Goal: Task Accomplishment & Management: Use online tool/utility

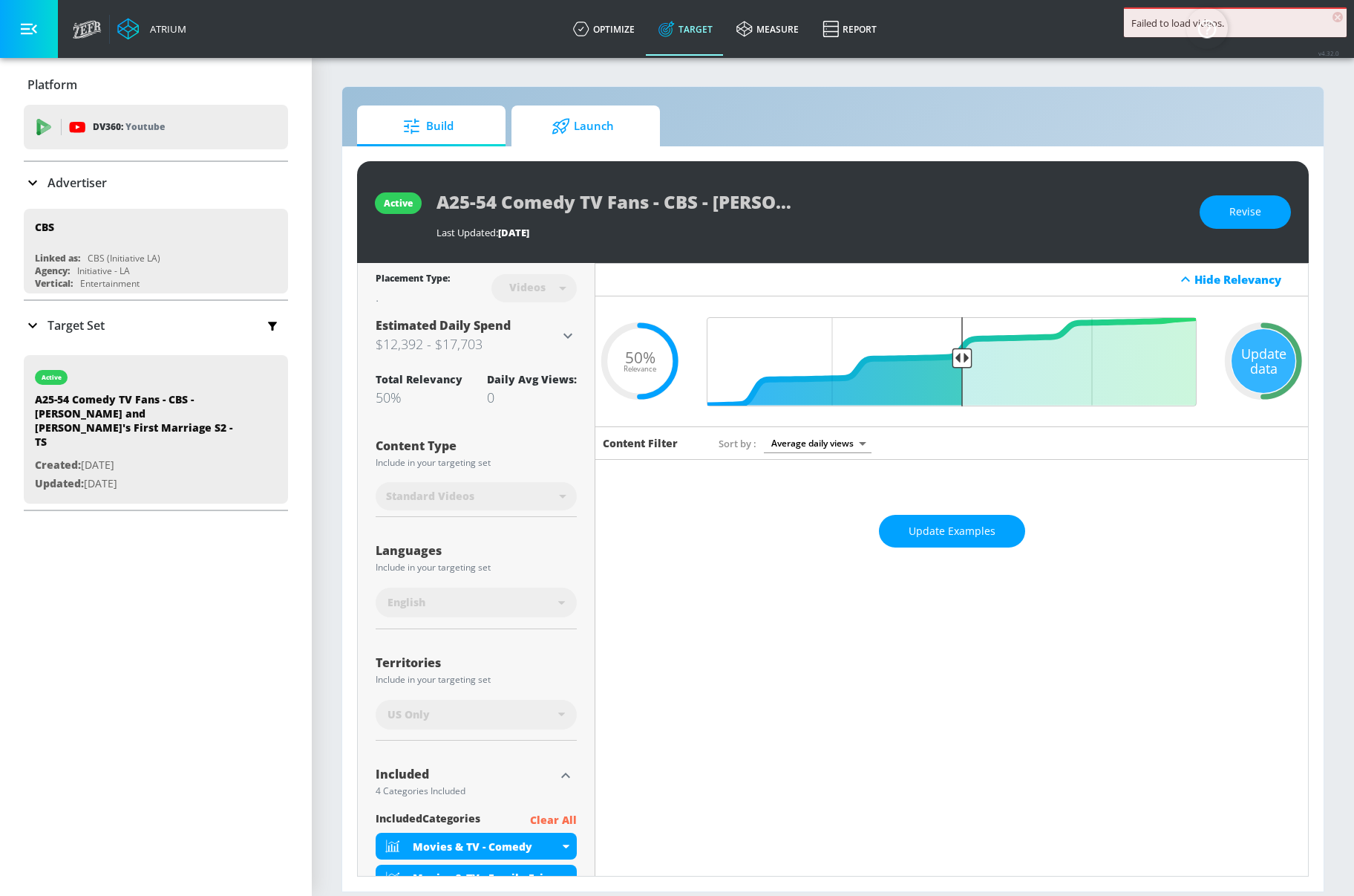
click at [611, 136] on span "Launch" at bounding box center [583, 126] width 113 height 35
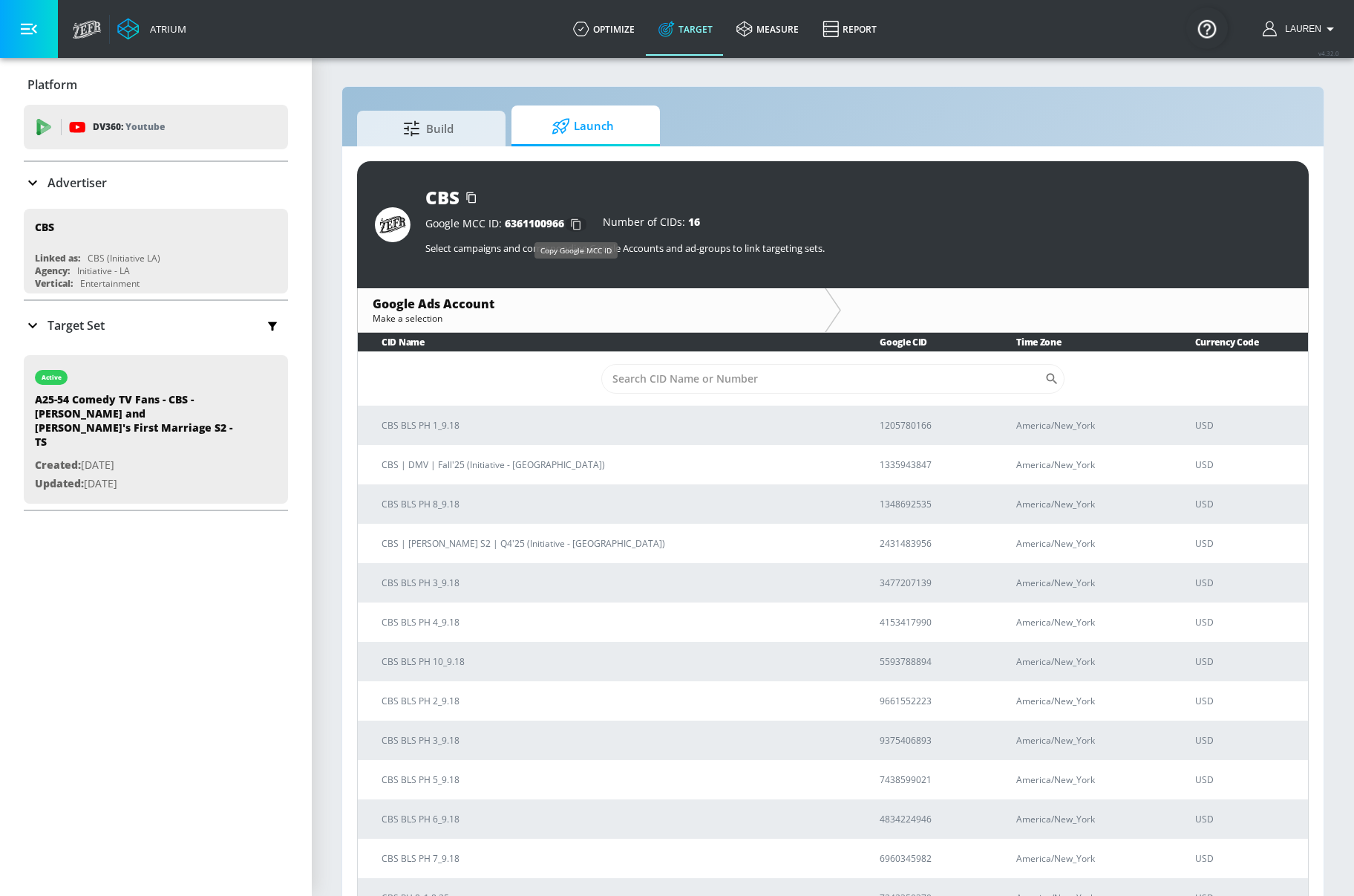
click at [575, 224] on icon "button" at bounding box center [577, 224] width 24 height 24
